Goal: Task Accomplishment & Management: Complete application form

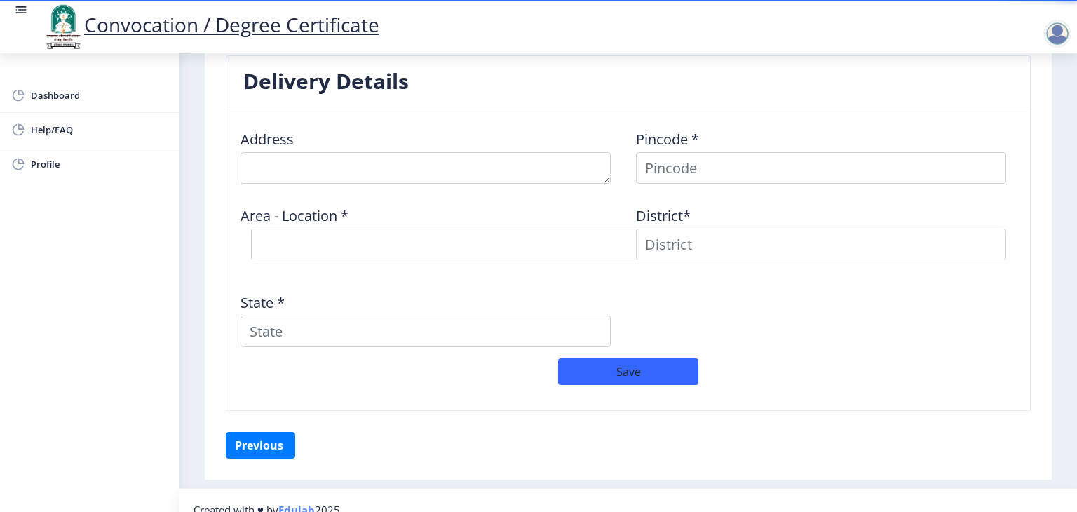
click at [729, 317] on div "Address Pincode * Area - Location * Select Area Location District* State *" at bounding box center [628, 238] width 791 height 240
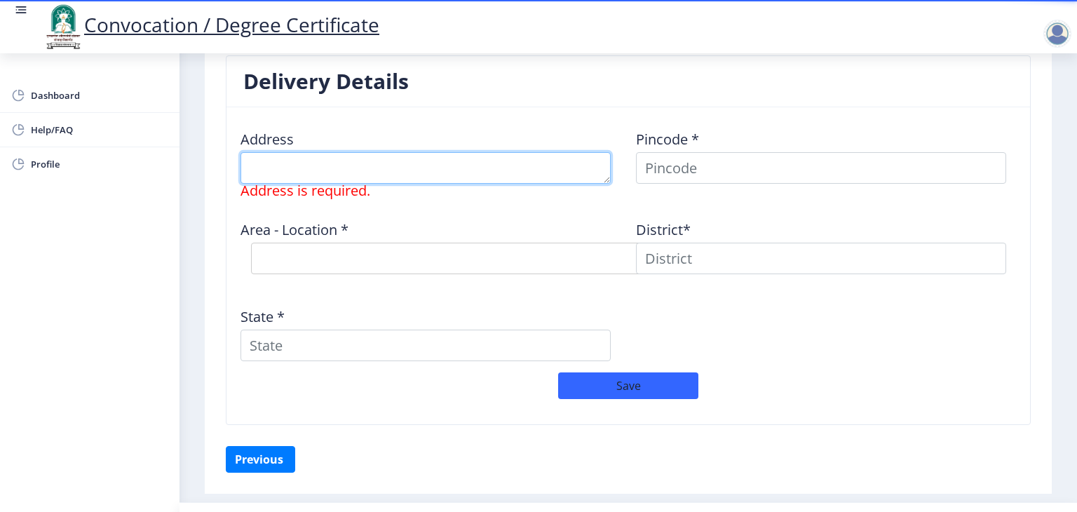
click at [408, 168] on textarea at bounding box center [425, 168] width 370 height 32
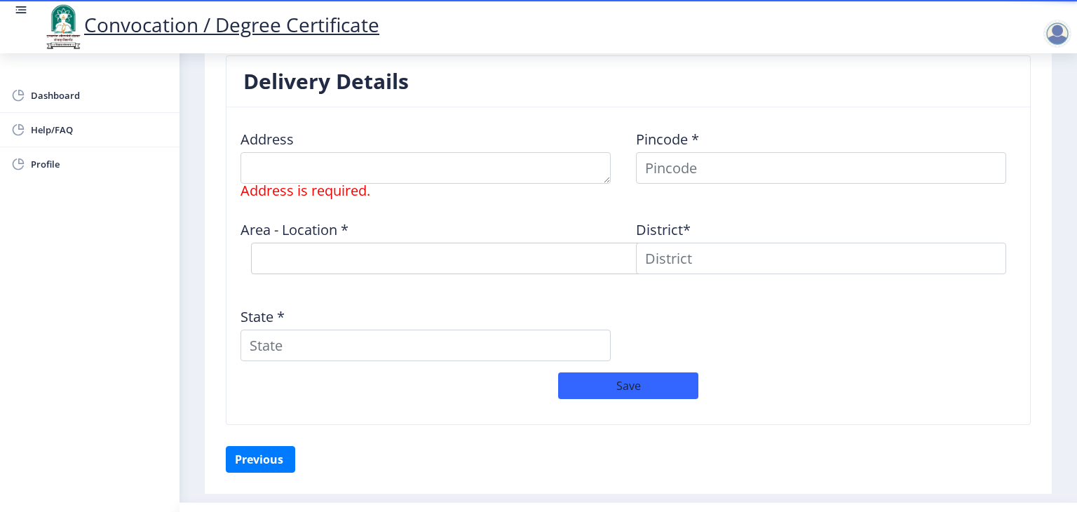
click at [762, 322] on div "Address Address is required. Pincode * Area - Location * Select Area Location D…" at bounding box center [628, 245] width 791 height 254
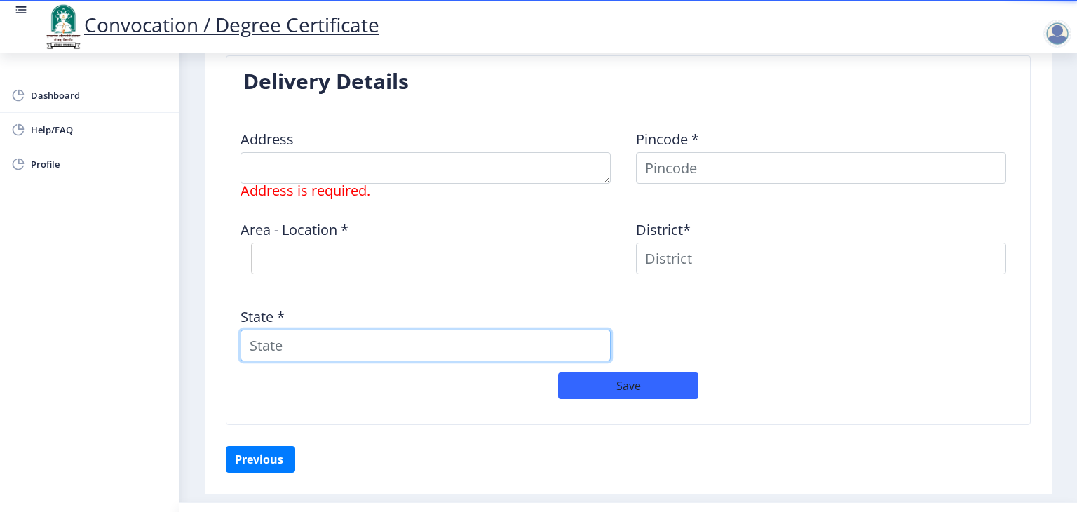
click at [401, 339] on input "State *" at bounding box center [425, 345] width 370 height 32
type input "[GEOGRAPHIC_DATA]"
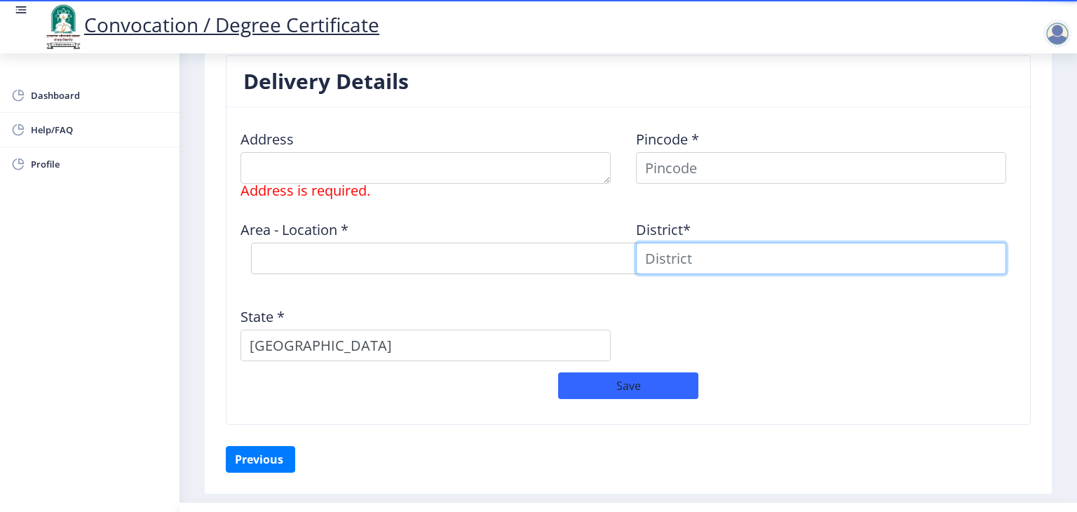
type input "[PERSON_NAME]"
drag, startPoint x: 651, startPoint y: 247, endPoint x: 597, endPoint y: 249, distance: 54.0
click at [600, 249] on div "Address Address is required. Pincode * Area - Location * Select Area Location D…" at bounding box center [628, 245] width 791 height 254
type input "[GEOGRAPHIC_DATA]"
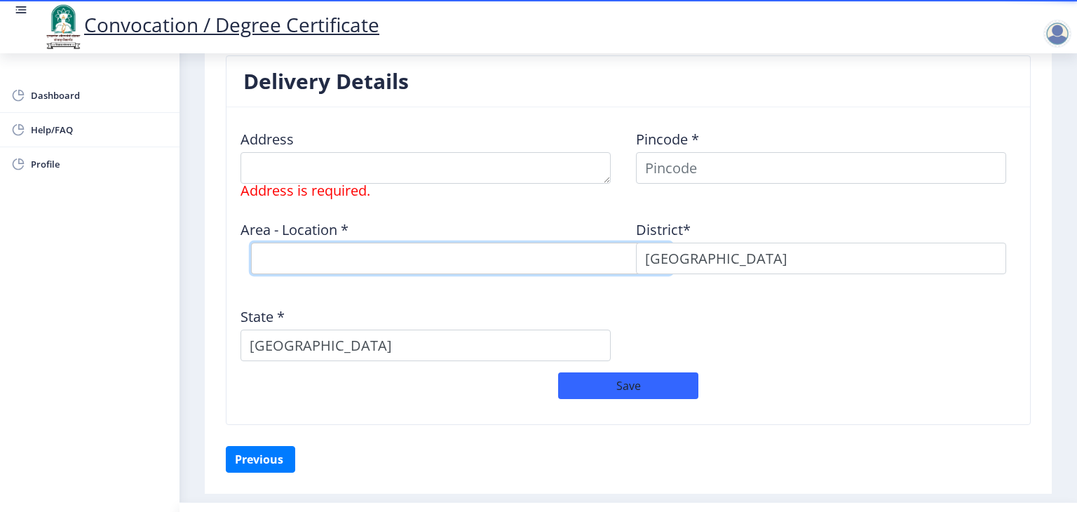
click at [532, 257] on select "Select Area Location" at bounding box center [461, 259] width 421 height 32
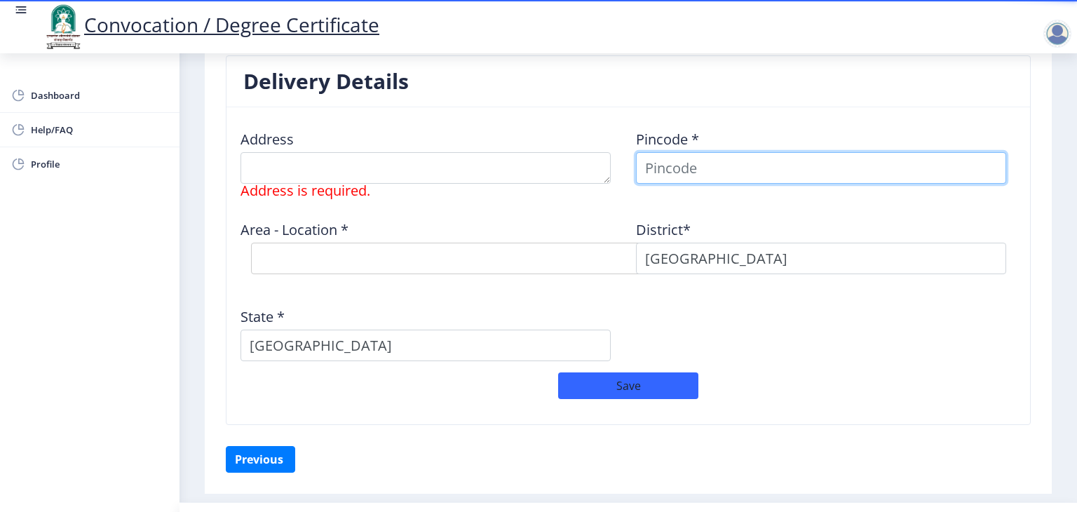
click at [745, 158] on input at bounding box center [821, 168] width 370 height 32
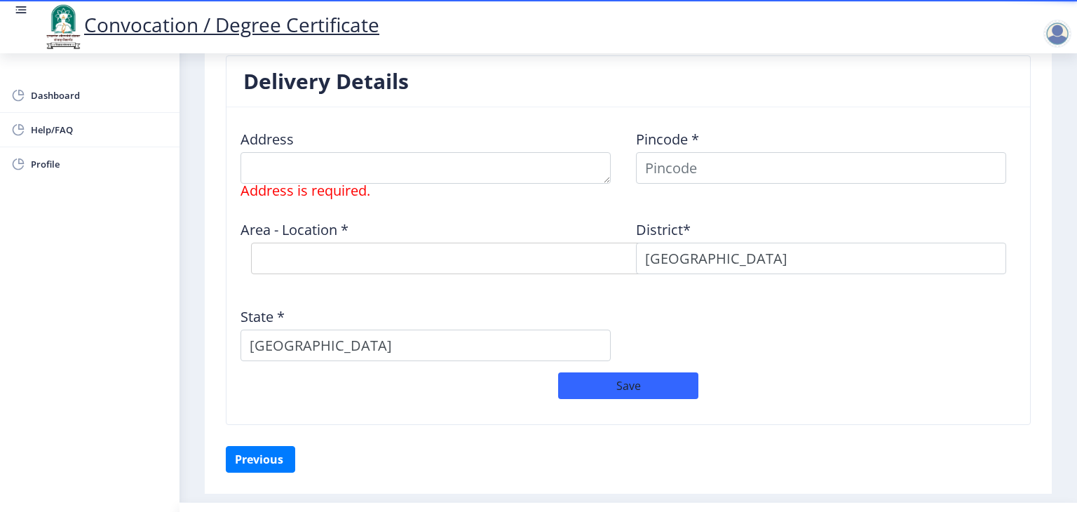
click at [760, 423] on div "Delivery Details Address Address is required. Pincode * Area - Location * Selec…" at bounding box center [628, 250] width 826 height 390
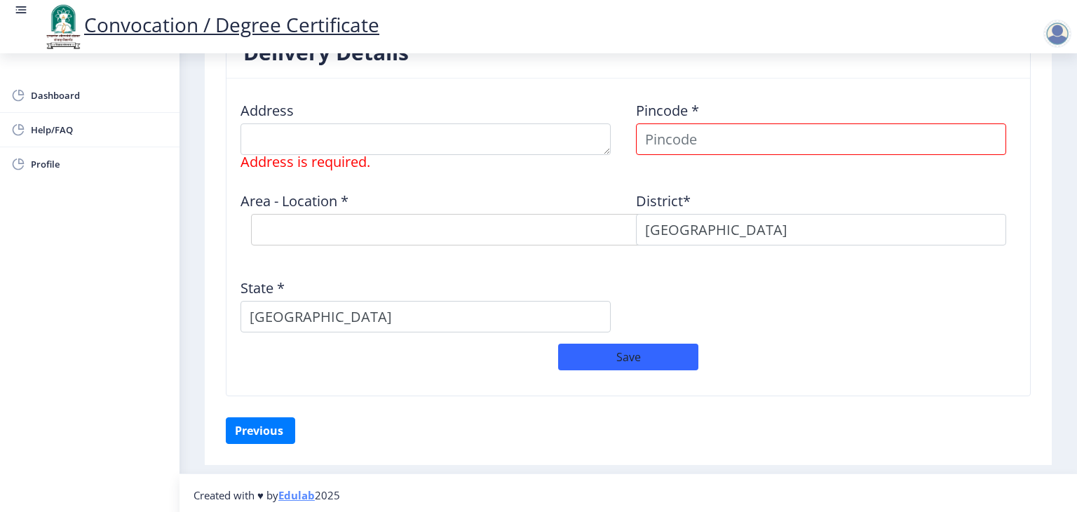
scroll to position [1151, 0]
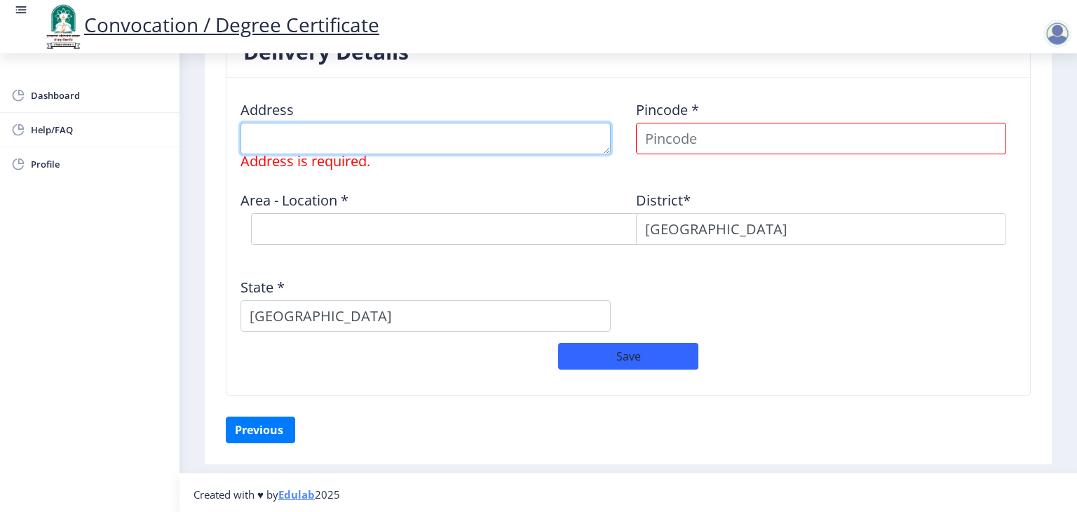
click at [448, 136] on textarea at bounding box center [425, 139] width 370 height 32
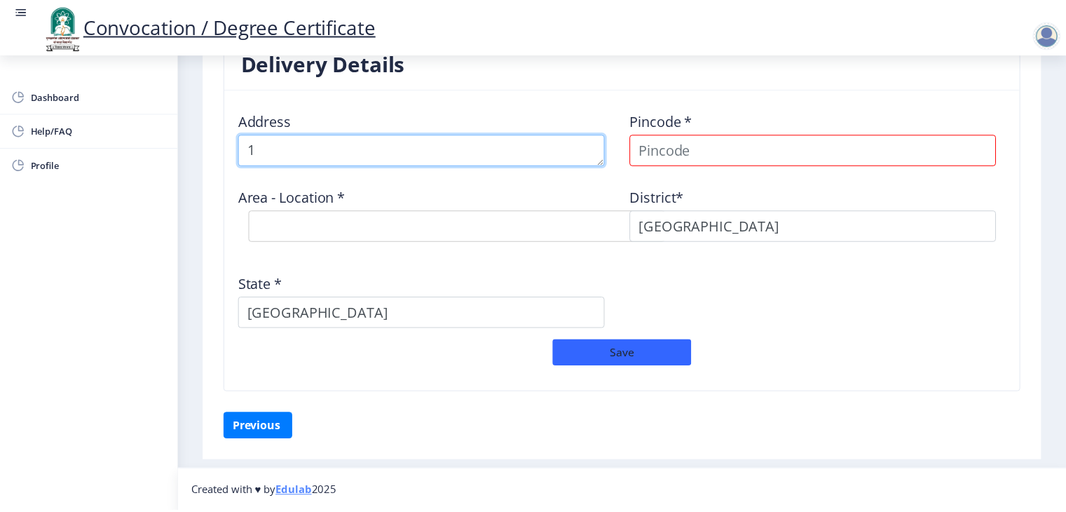
scroll to position [1137, 0]
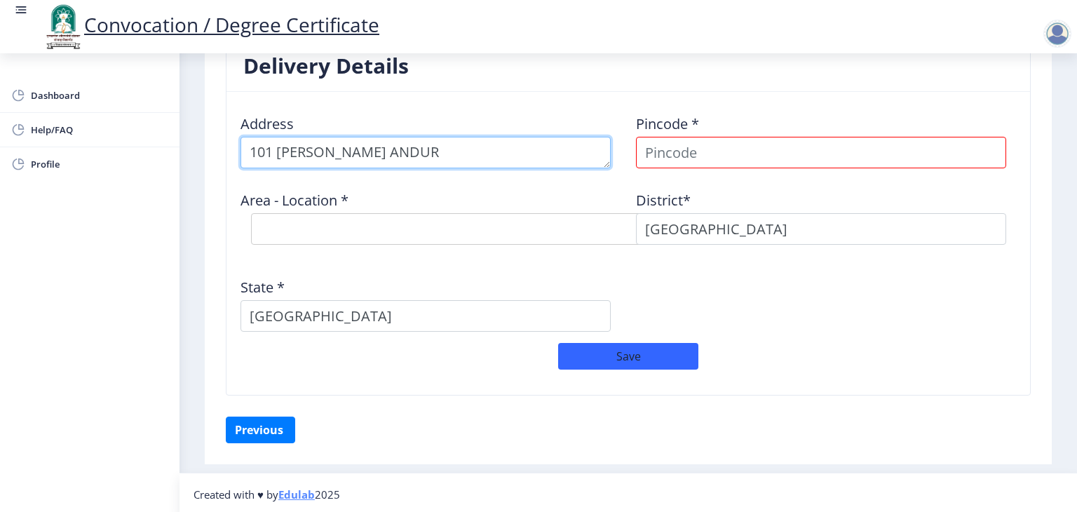
type textarea "101 [PERSON_NAME] ANDUR"
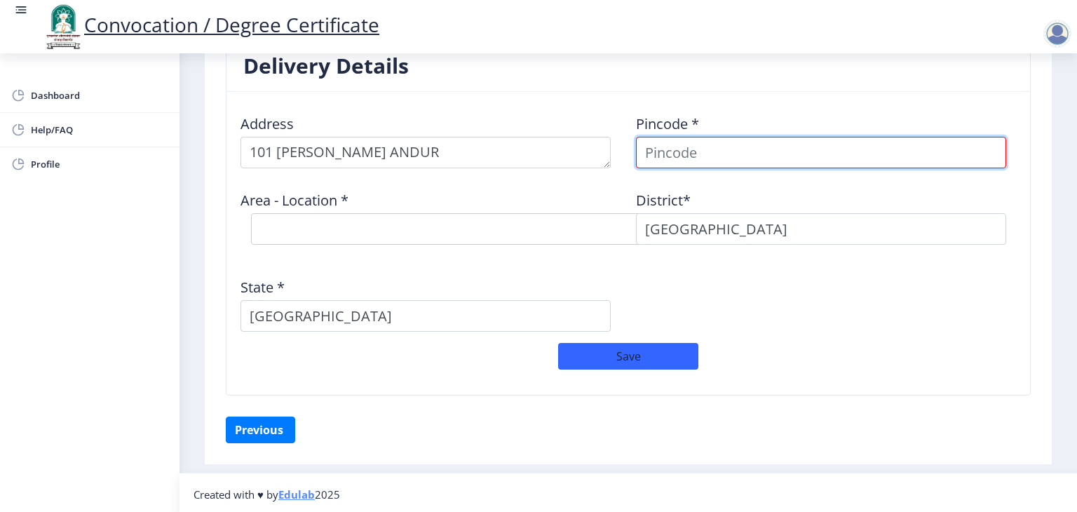
click at [771, 156] on input at bounding box center [821, 153] width 370 height 32
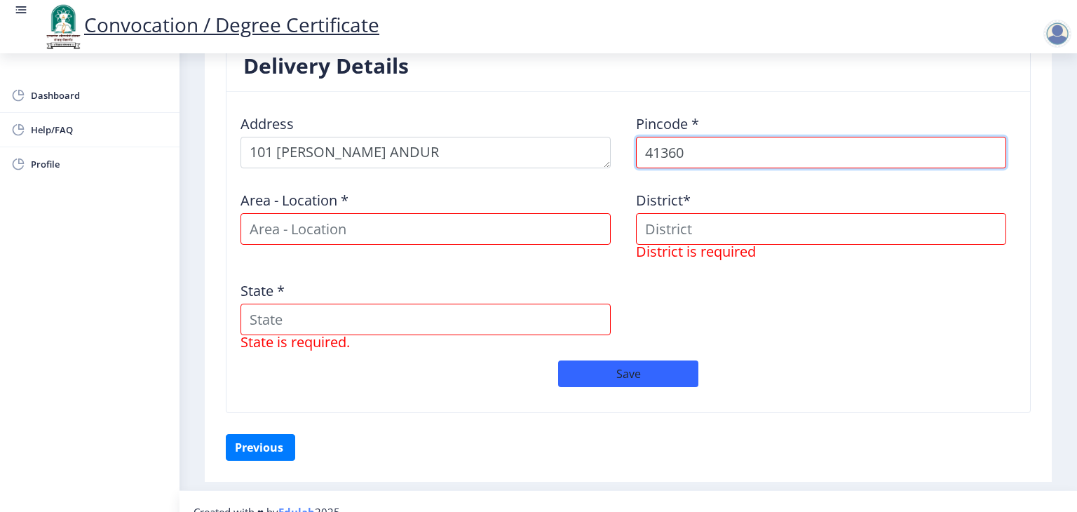
type input "413603"
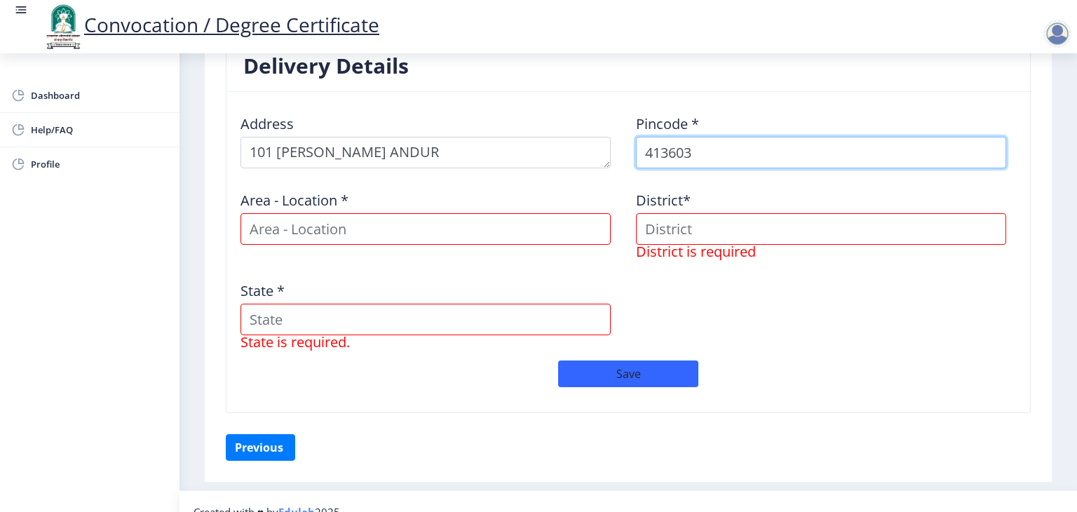
select select
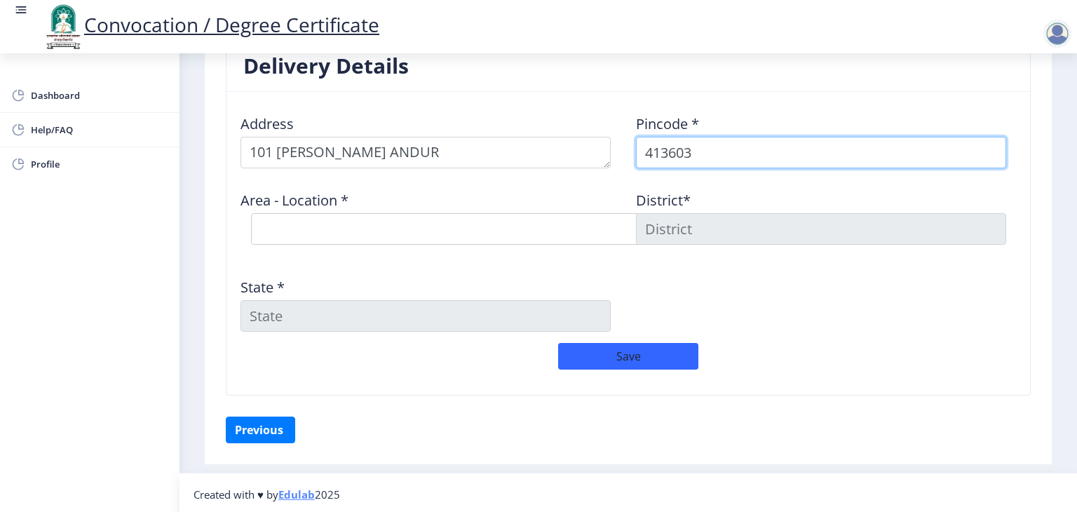
type input "413603"
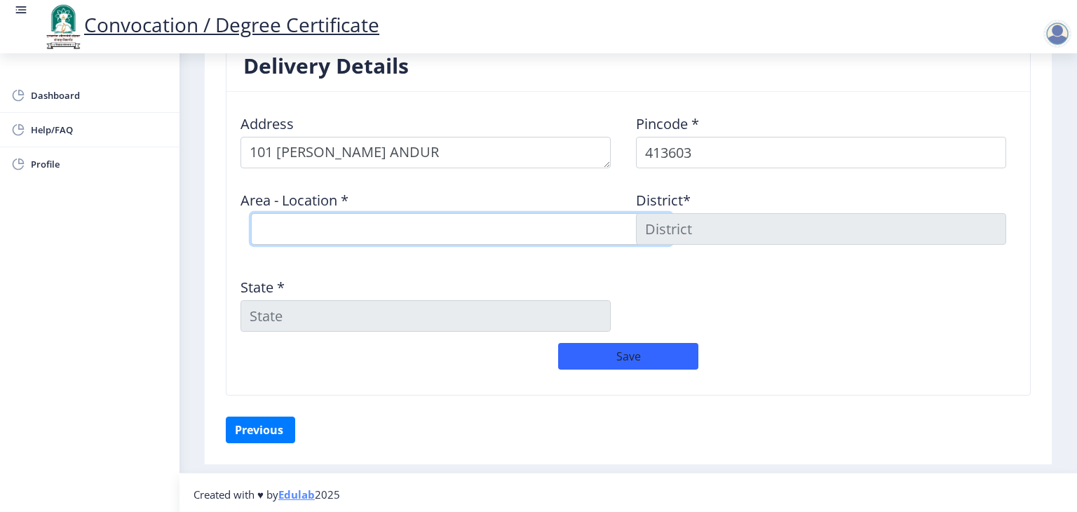
click at [317, 218] on select "Select Area Location [GEOGRAPHIC_DATA] S.O [PERSON_NAME] Itkal B.O Katgaon B.O …" at bounding box center [461, 229] width 421 height 32
click at [320, 228] on select "Select Area Location [GEOGRAPHIC_DATA] S.O [PERSON_NAME] Itkal B.O Katgaon B.O …" at bounding box center [461, 229] width 421 height 32
click at [493, 228] on select "Select Area Location [GEOGRAPHIC_DATA] S.O [PERSON_NAME] Itkal B.O Katgaon B.O …" at bounding box center [461, 229] width 421 height 32
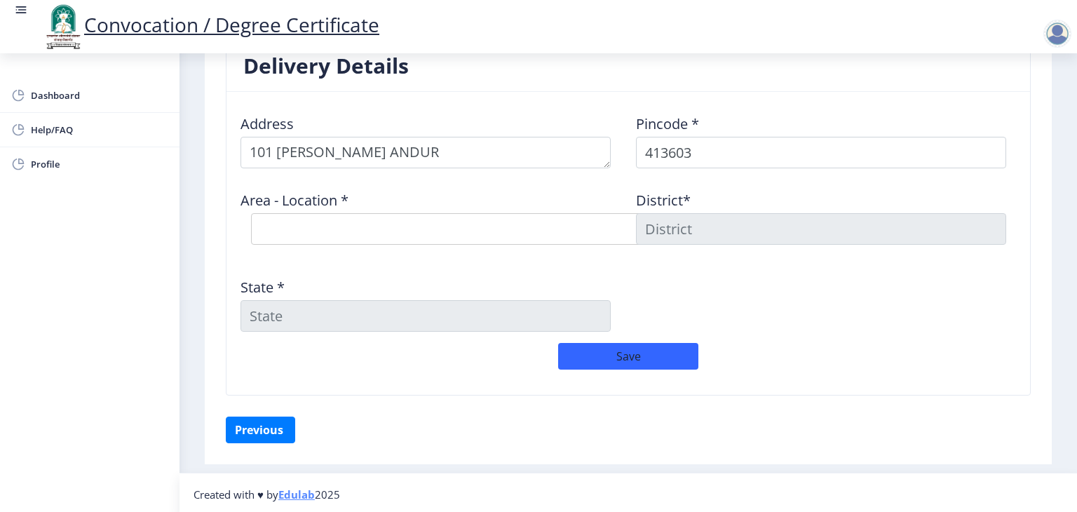
drag, startPoint x: 892, startPoint y: 362, endPoint x: 861, endPoint y: 347, distance: 34.5
click at [892, 362] on div "Save" at bounding box center [628, 363] width 791 height 41
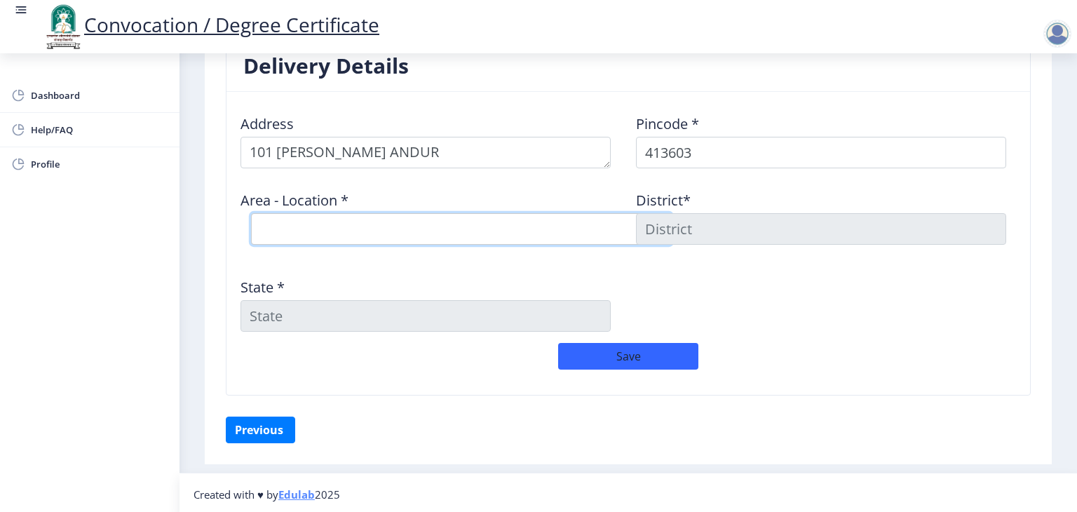
click at [348, 217] on select "Select Area Location [GEOGRAPHIC_DATA] S.O [PERSON_NAME] Itkal B.O Katgaon B.O …" at bounding box center [461, 229] width 421 height 32
select select "1: Object"
click at [251, 213] on select "Select Area Location [GEOGRAPHIC_DATA] S.O [PERSON_NAME] Itkal B.O Katgaon B.O …" at bounding box center [461, 229] width 421 height 32
type input "[GEOGRAPHIC_DATA]"
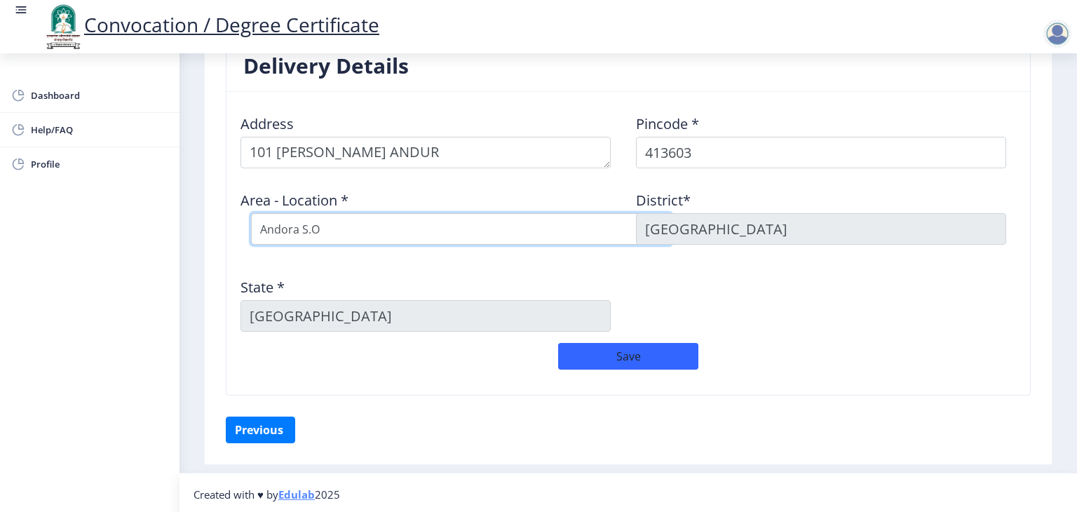
click at [387, 219] on select "Select Area Location [GEOGRAPHIC_DATA] S.O [PERSON_NAME] Itkal B.O Katgaon B.O …" at bounding box center [461, 229] width 421 height 32
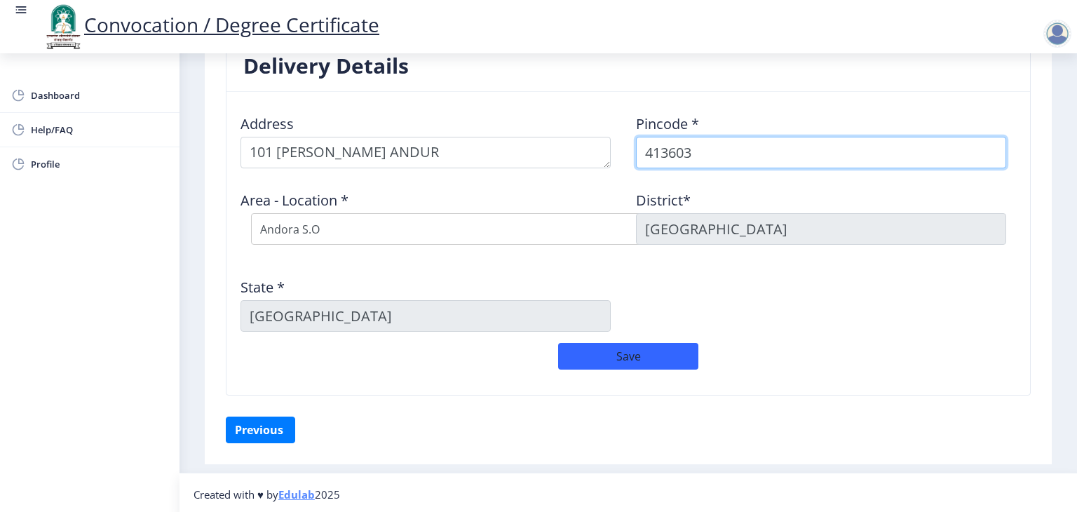
click at [710, 142] on input "413603" at bounding box center [821, 153] width 370 height 32
drag, startPoint x: 701, startPoint y: 151, endPoint x: 566, endPoint y: 143, distance: 134.8
click at [566, 143] on div "Address Pincode * 413603 Area - Location * Select Area Location [GEOGRAPHIC_DAT…" at bounding box center [628, 223] width 791 height 240
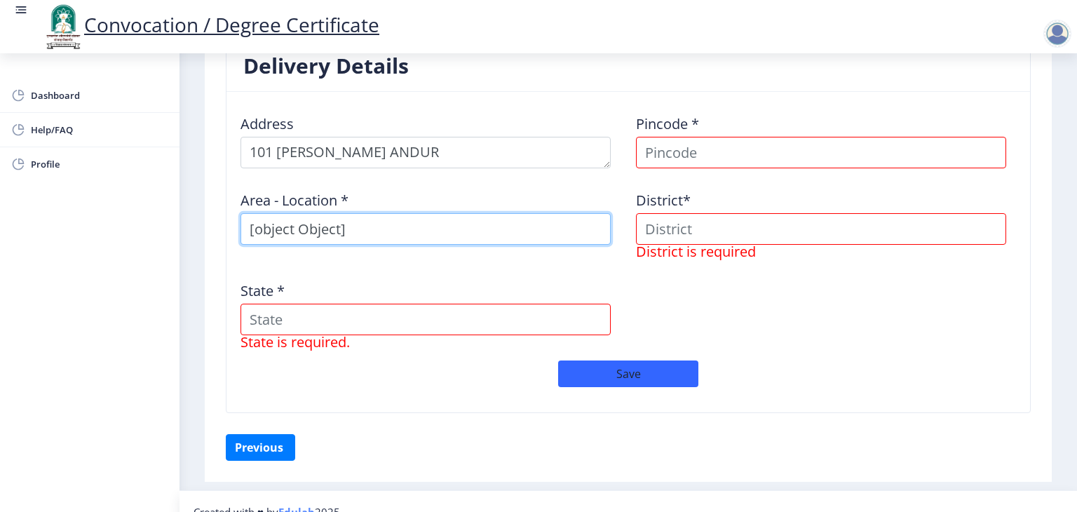
click at [408, 240] on input "[object Object]" at bounding box center [425, 229] width 370 height 32
click at [406, 232] on input "[object Object]" at bounding box center [425, 229] width 370 height 32
type input "[GEOGRAPHIC_DATA]"
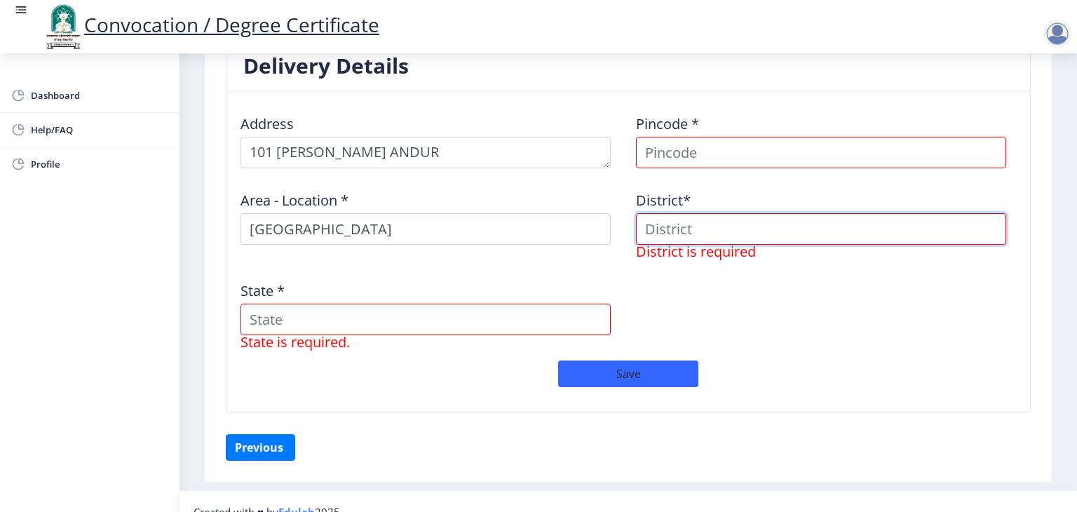
click at [729, 229] on input at bounding box center [821, 229] width 370 height 32
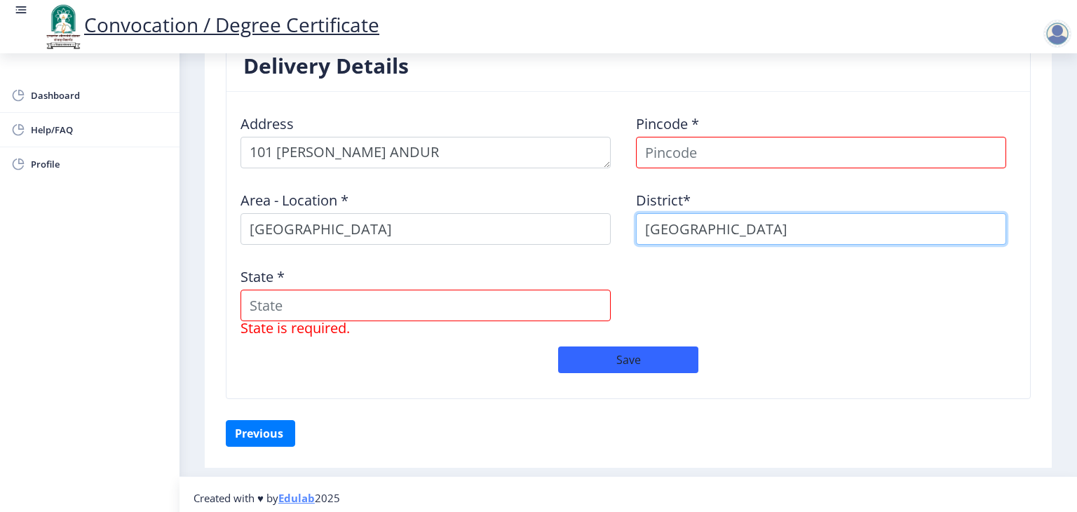
type input "[GEOGRAPHIC_DATA]"
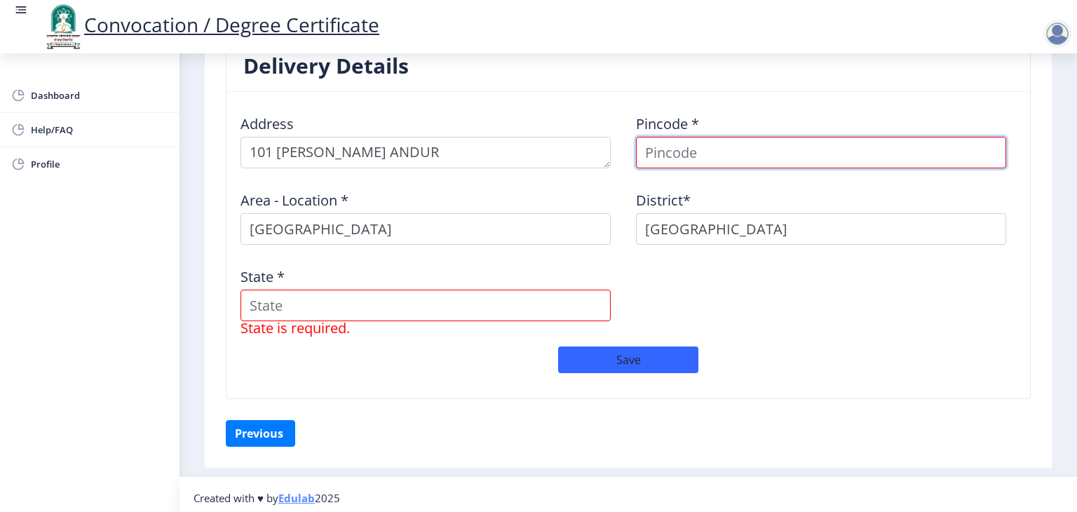
click at [739, 144] on input at bounding box center [821, 153] width 370 height 32
type input "413603"
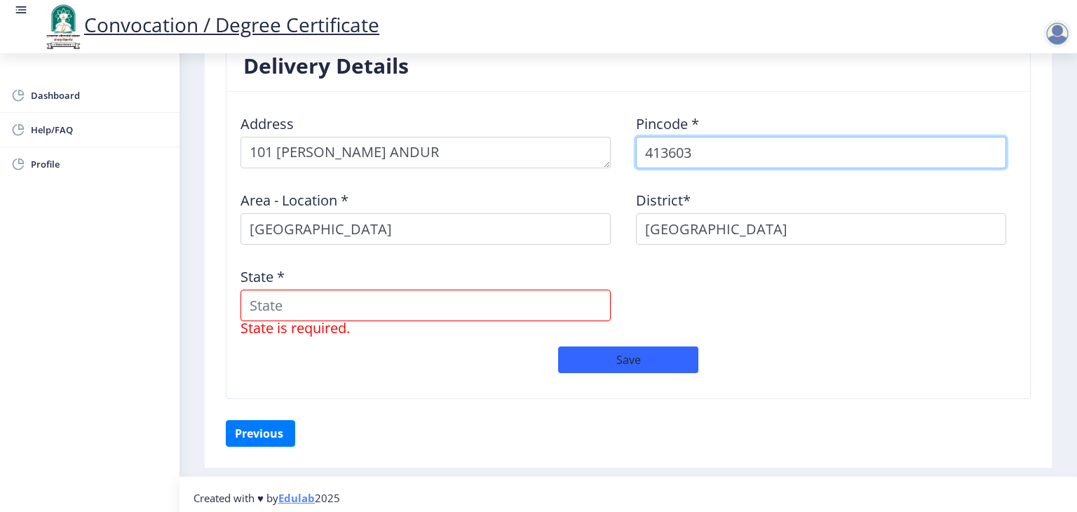
select select
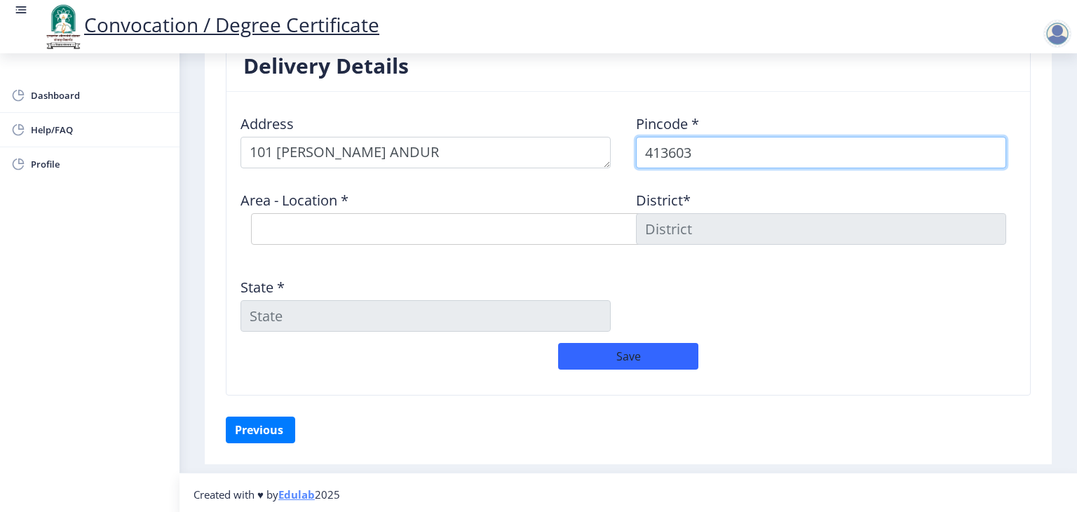
type input "413603"
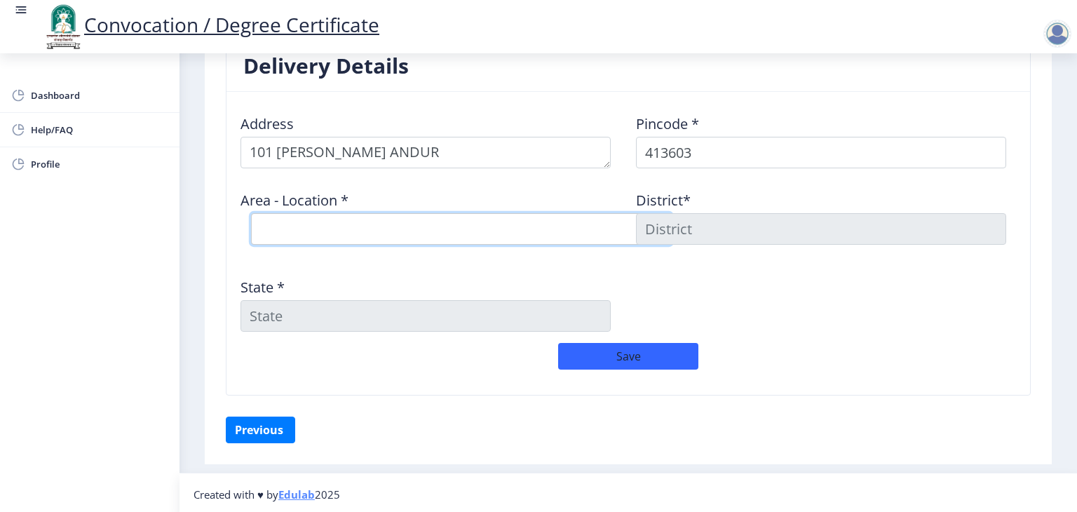
click at [491, 219] on select "Select Area Location [GEOGRAPHIC_DATA] S.O [PERSON_NAME] Itkal B.O Katgaon B.O …" at bounding box center [461, 229] width 421 height 32
select select "1: Object"
click at [251, 213] on select "Select Area Location [GEOGRAPHIC_DATA] S.O [PERSON_NAME] Itkal B.O Katgaon B.O …" at bounding box center [461, 229] width 421 height 32
type input "[GEOGRAPHIC_DATA]"
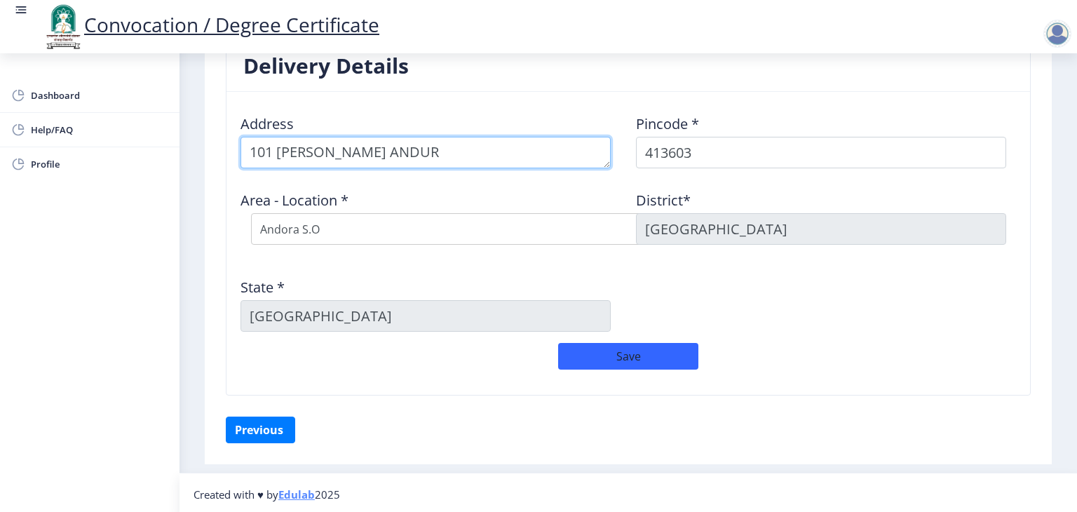
click at [471, 144] on textarea at bounding box center [425, 153] width 370 height 32
type textarea "101 [PERSON_NAME] ANDUR [GEOGRAPHIC_DATA]"
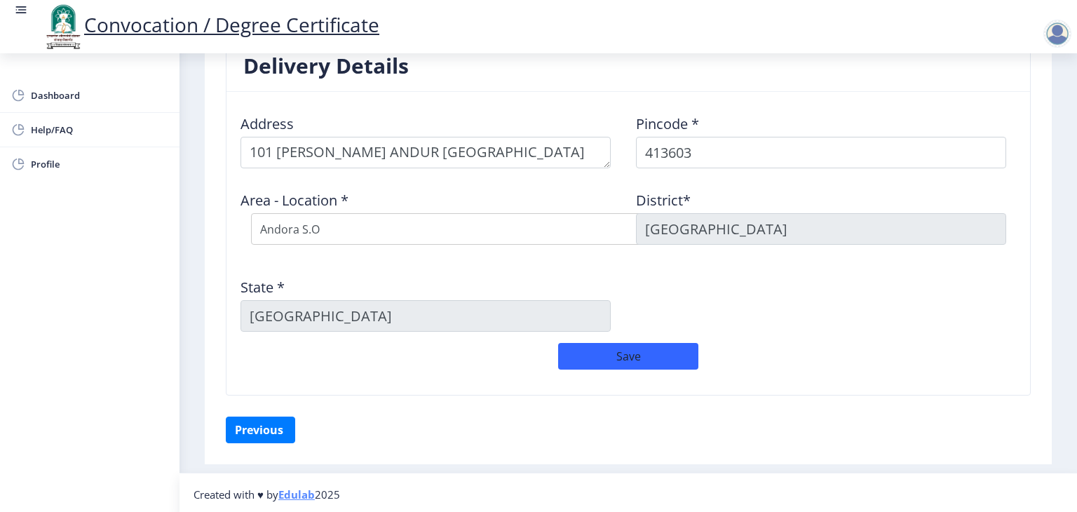
click at [543, 275] on div "State * [GEOGRAPHIC_DATA]" at bounding box center [430, 298] width 395 height 65
click at [648, 354] on button "Save" at bounding box center [628, 356] width 140 height 27
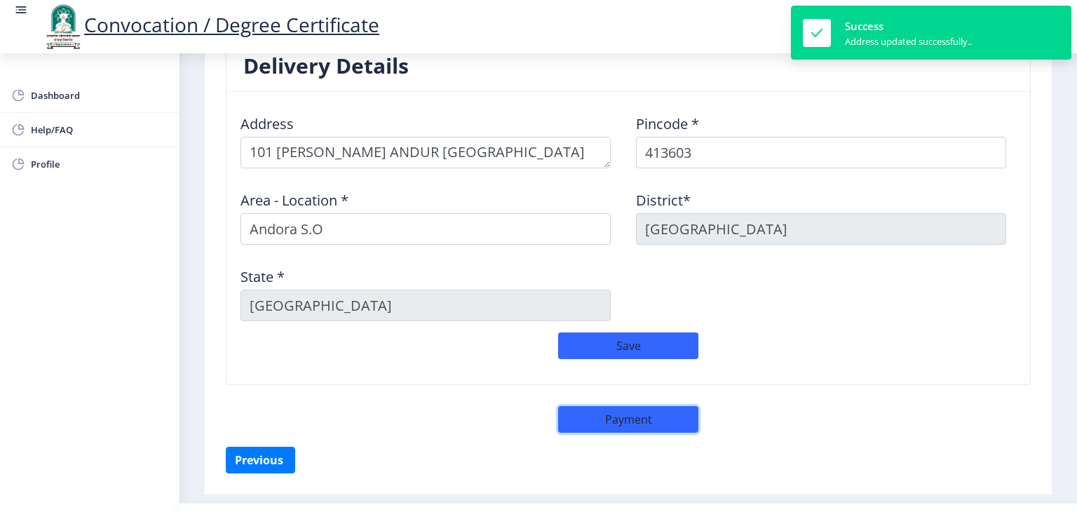
click at [649, 416] on button "Payment" at bounding box center [628, 419] width 140 height 27
select select "sealed"
